Goal: Transaction & Acquisition: Download file/media

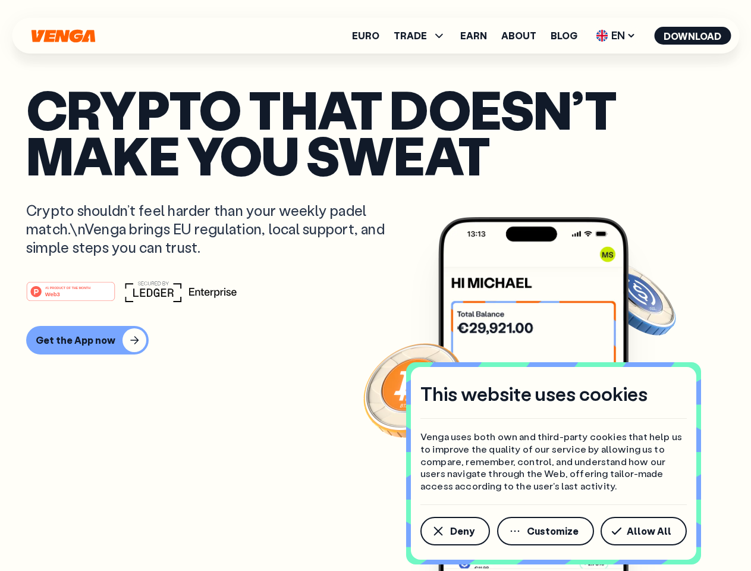
click at [375, 286] on div "#1 PRODUCT OF THE MONTH Web3" at bounding box center [375, 291] width 699 height 21
click at [455, 531] on span "Deny" at bounding box center [462, 532] width 24 height 10
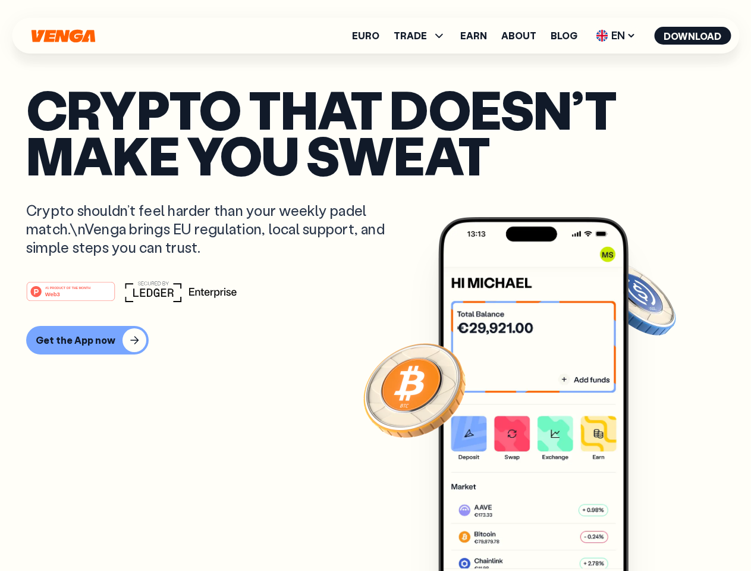
click at [547, 531] on img at bounding box center [533, 416] width 190 height 399
click at [646, 531] on article "Crypto that doesn’t make you sweat Crypto shouldn’t feel harder than your weekl…" at bounding box center [375, 309] width 699 height 446
click at [424, 36] on span "TRADE" at bounding box center [410, 36] width 33 height 10
click at [616, 36] on span "EN" at bounding box center [616, 35] width 48 height 19
click at [693, 36] on button "Download" at bounding box center [692, 36] width 77 height 18
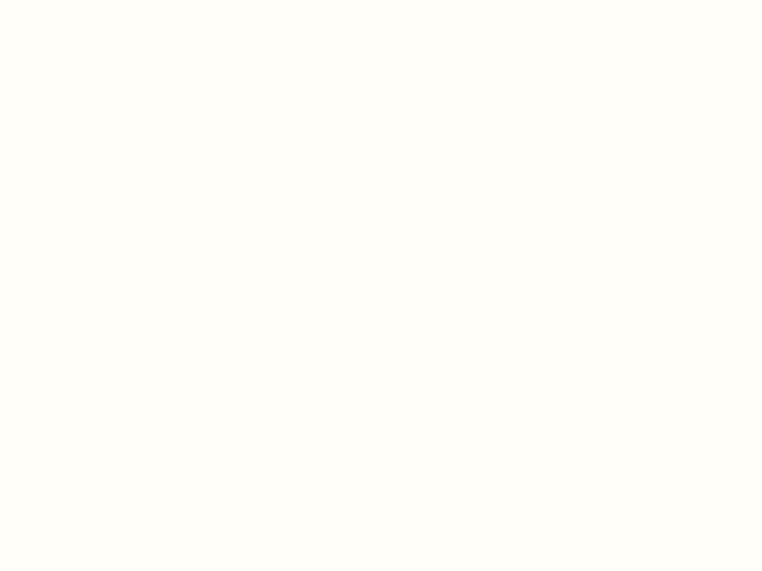
click at [86, 0] on html "This website uses cookies Venga uses both own and third-party cookies that help…" at bounding box center [381, 0] width 762 height 0
click at [73, 0] on html "This website uses cookies Venga uses both own and third-party cookies that help…" at bounding box center [381, 0] width 762 height 0
